Goal: Download file/media

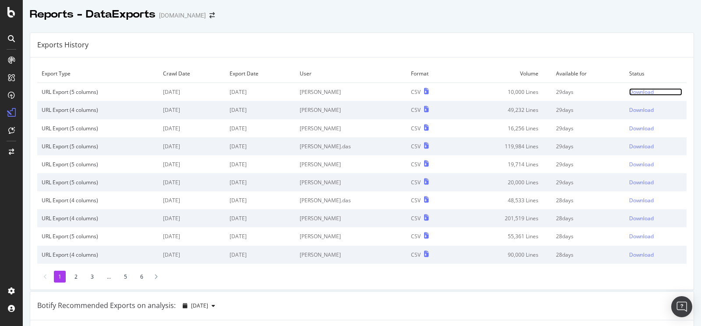
click at [637, 92] on div "Download" at bounding box center [642, 91] width 25 height 7
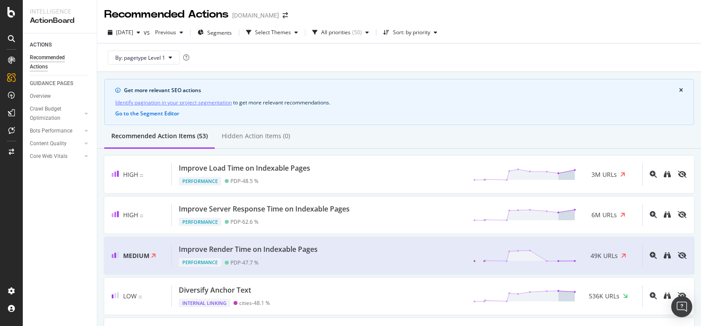
scroll to position [1060, 0]
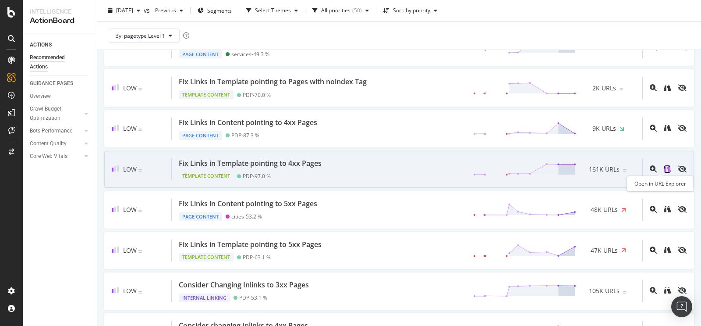
click at [664, 167] on icon "binoculars" at bounding box center [667, 168] width 7 height 7
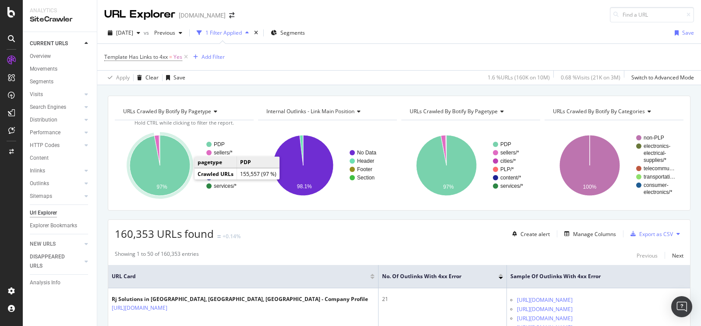
click at [182, 164] on icon "A chart." at bounding box center [160, 165] width 61 height 61
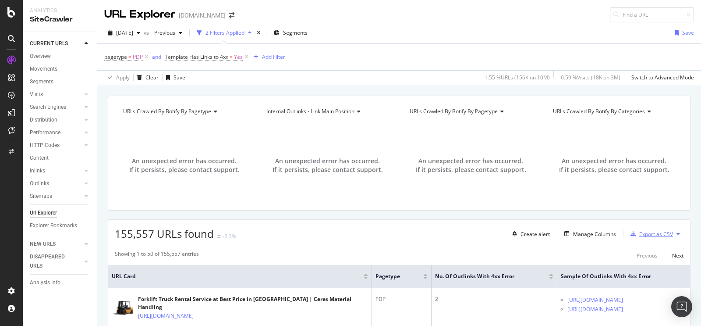
click at [665, 236] on div "Export as CSV" at bounding box center [657, 233] width 34 height 7
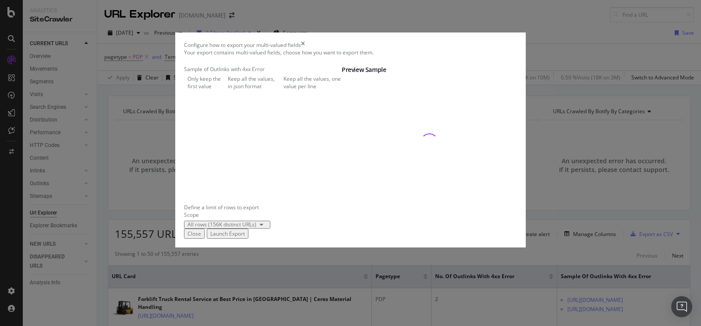
click at [228, 90] on div "Keep all the values, in json format" at bounding box center [254, 82] width 52 height 15
click at [245, 227] on div "All rows (156K distinct URLs)" at bounding box center [222, 224] width 69 height 5
click at [257, 277] on div "Define a limit" at bounding box center [242, 273] width 69 height 7
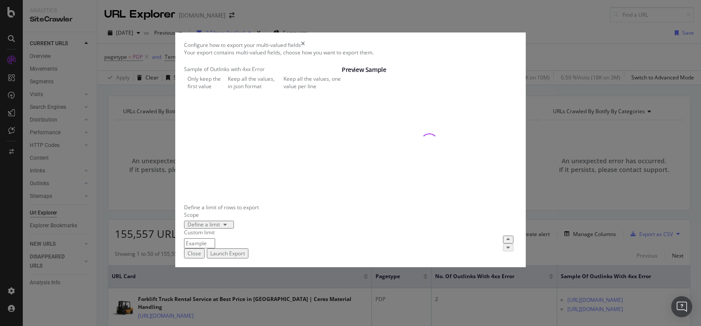
click at [215, 248] on input "modal" at bounding box center [199, 243] width 31 height 10
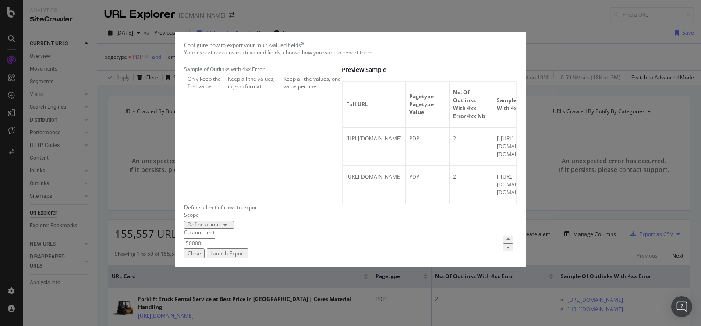
type input "50000"
click at [298, 228] on div "Define a limit" at bounding box center [350, 225] width 333 height 8
click at [245, 257] on div "Launch Export" at bounding box center [227, 252] width 35 height 7
